Goal: Communication & Community: Participate in discussion

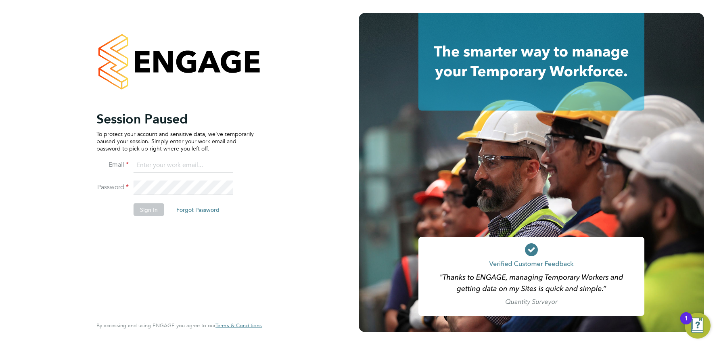
type input "[EMAIL_ADDRESS][DOMAIN_NAME]"
click at [154, 211] on button "Sign In" at bounding box center [149, 209] width 31 height 13
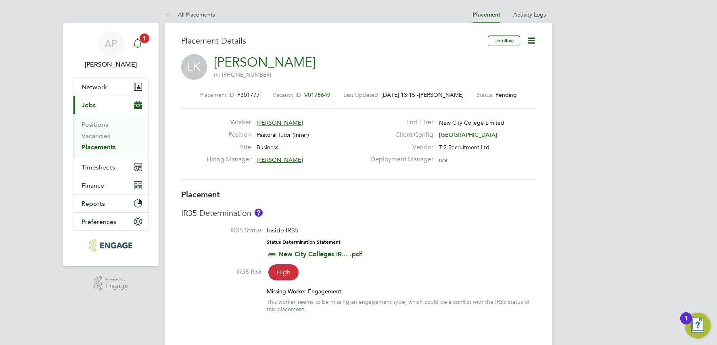
click at [144, 47] on div "Main navigation" at bounding box center [138, 44] width 16 height 16
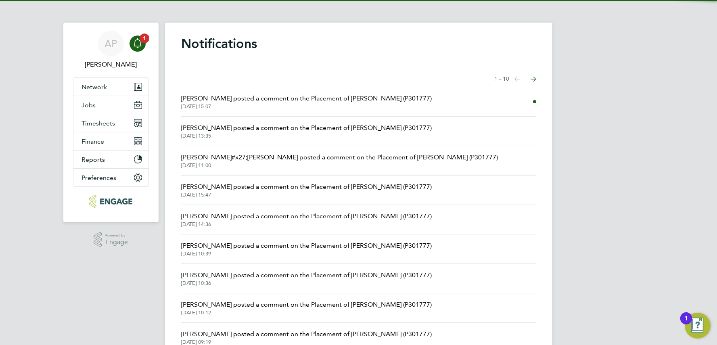
click at [311, 96] on span "Emma Wood posted a comment on the Placement of Liz Kidsley (P301777)" at bounding box center [306, 99] width 251 height 10
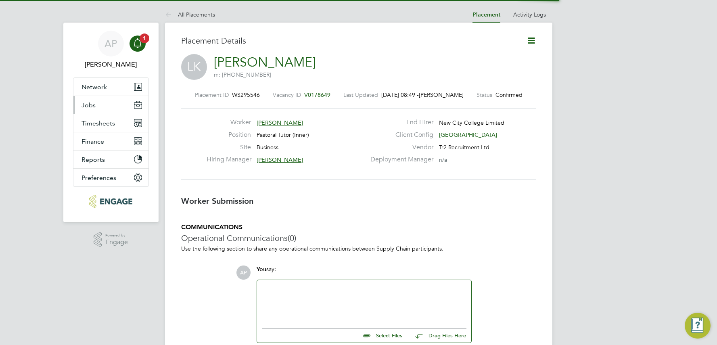
scroll to position [4, 4]
